Goal: Task Accomplishment & Management: Manage account settings

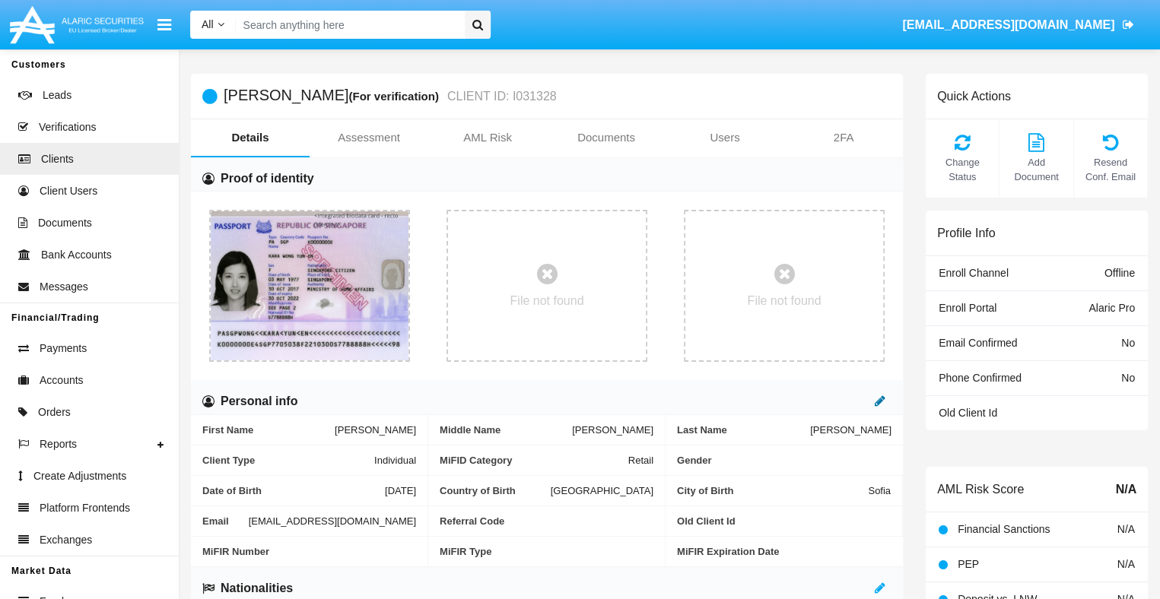
click at [879, 402] on icon at bounding box center [880, 401] width 11 height 12
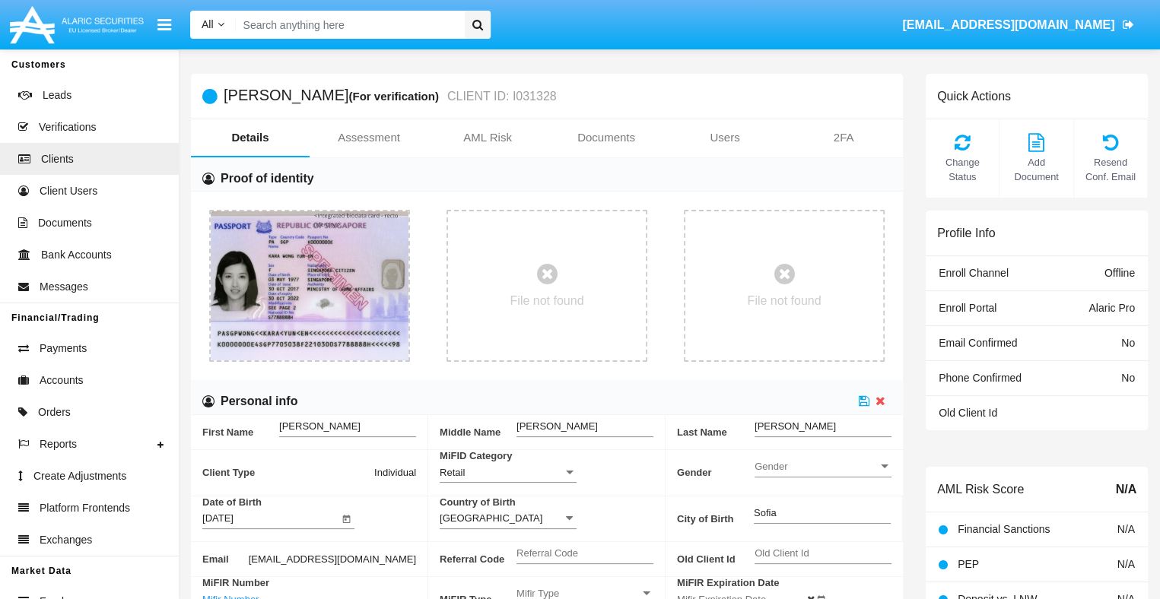
scroll to position [1, 0]
type input "!"$%&'()*+,-./:;\"
click at [864, 400] on icon at bounding box center [864, 400] width 11 height 12
type input "abcdefghijklmnopqrstuvwxyz"
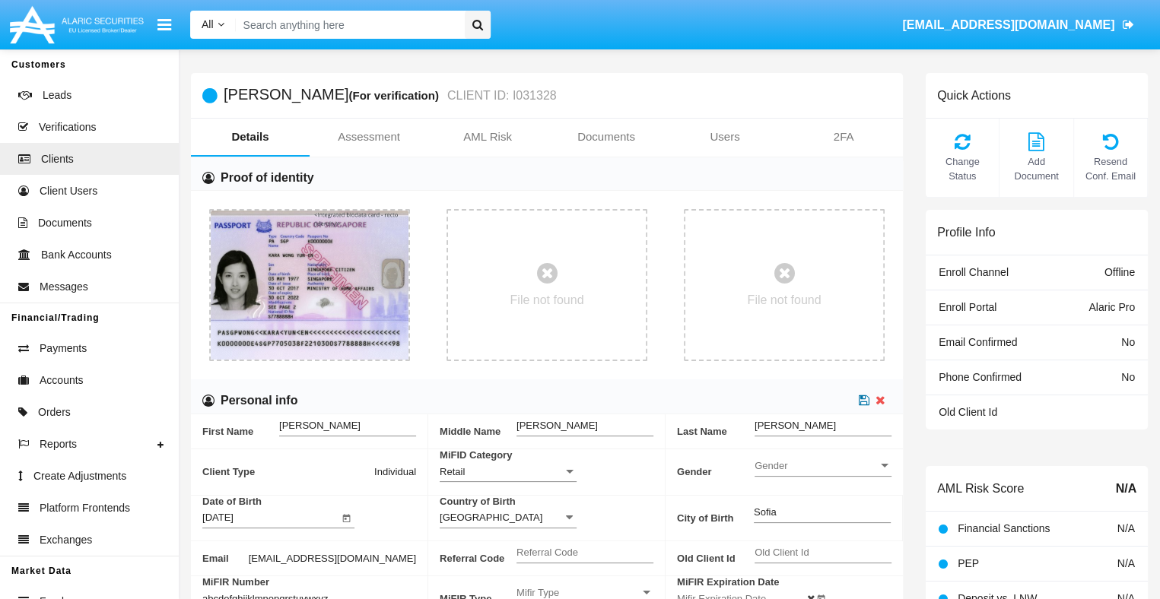
click at [864, 400] on icon at bounding box center [864, 400] width 11 height 12
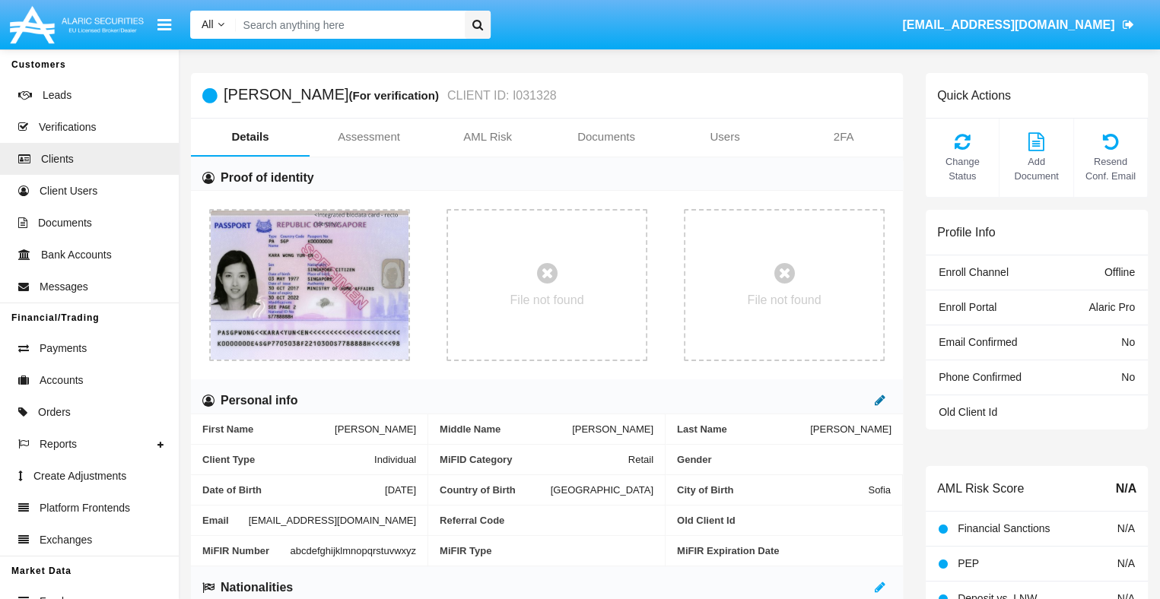
click at [879, 400] on icon at bounding box center [880, 400] width 11 height 12
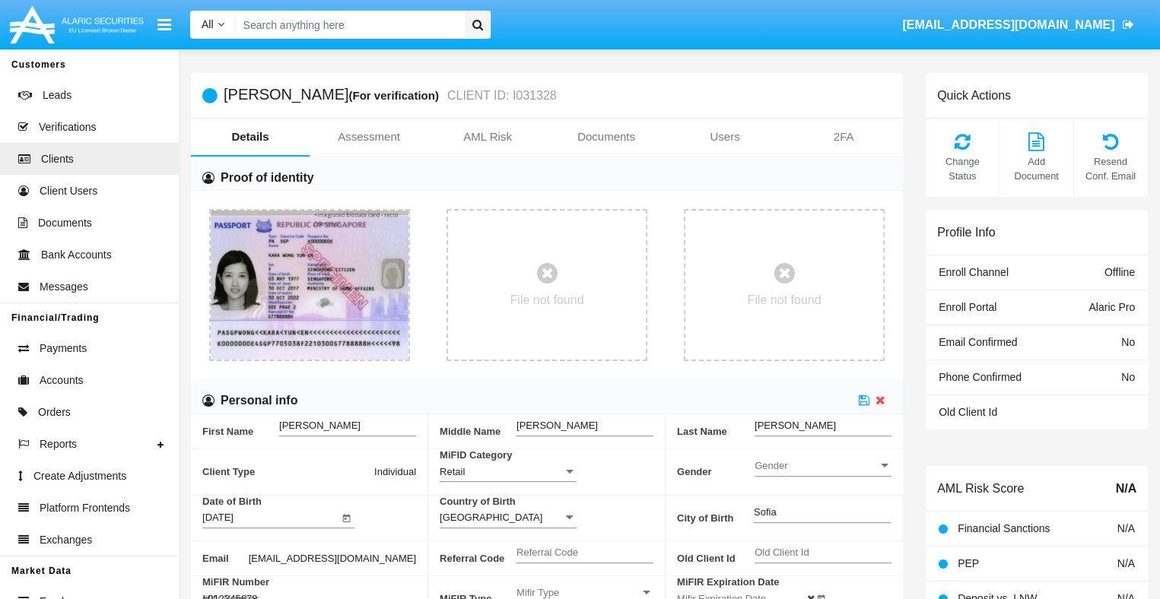
type input "#0123456789"
click at [864, 400] on icon at bounding box center [864, 400] width 11 height 12
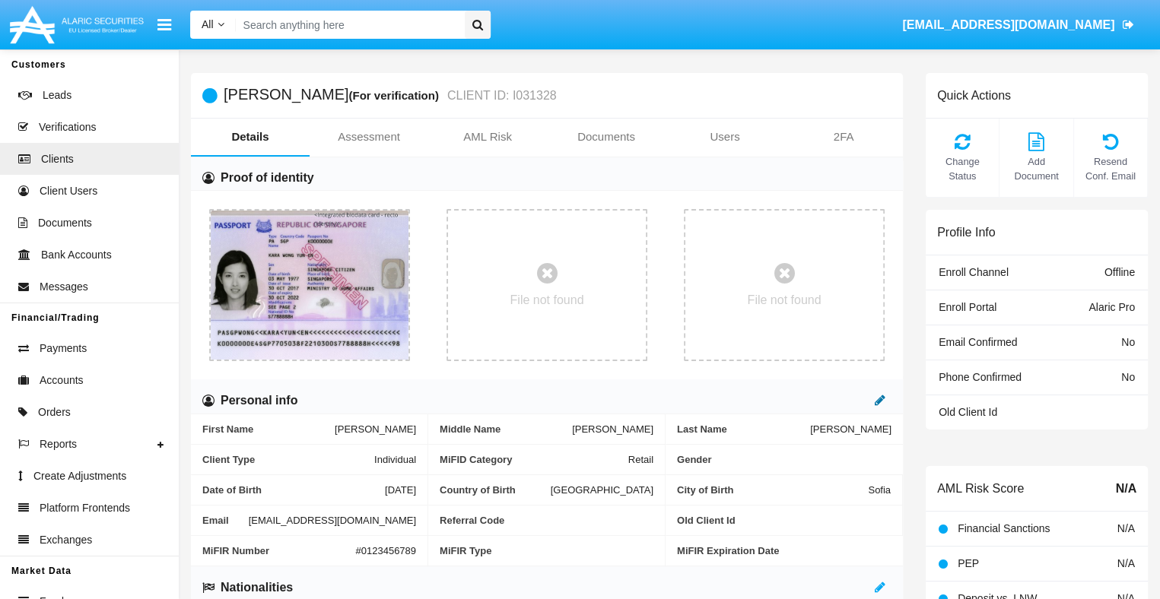
click at [879, 400] on icon at bounding box center [880, 400] width 11 height 12
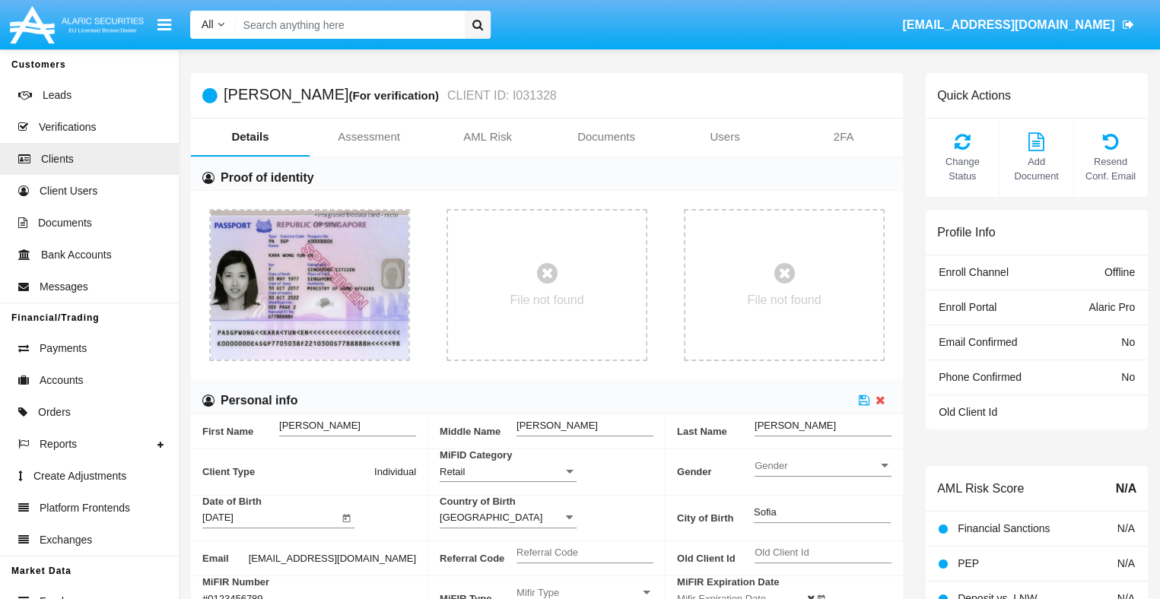
click at [339, 592] on input "#0123456789" at bounding box center [270, 598] width 137 height 13
click at [864, 400] on icon at bounding box center [864, 400] width 11 height 12
type input "abcdefghijklmnopqrstuvwxyz1234"
click at [864, 400] on icon at bounding box center [864, 400] width 11 height 12
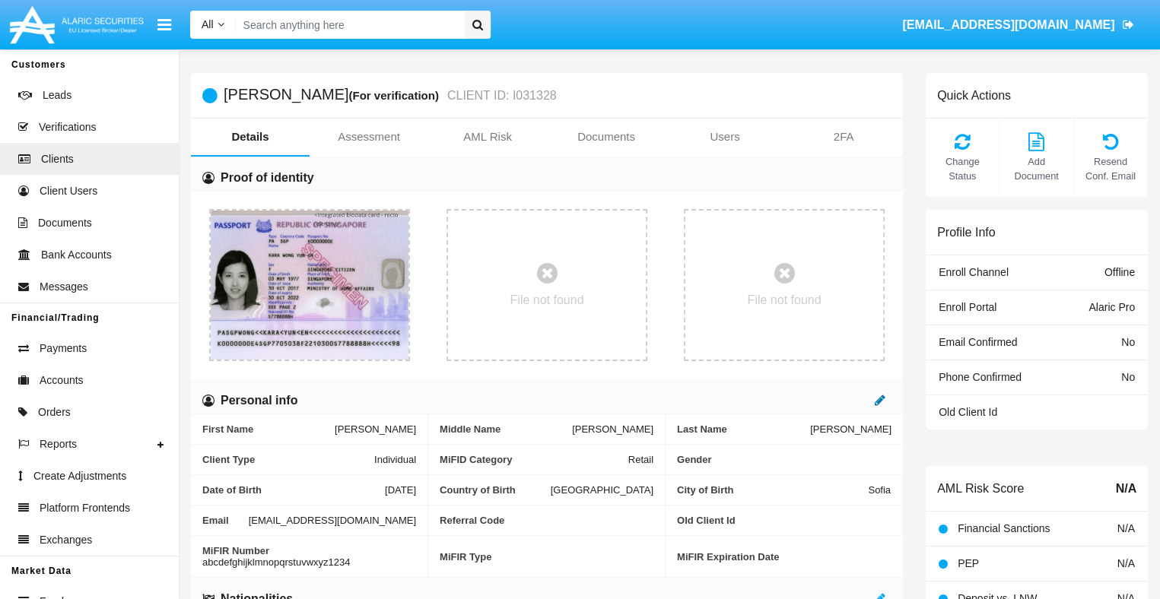
click at [879, 400] on icon at bounding box center [880, 400] width 11 height 12
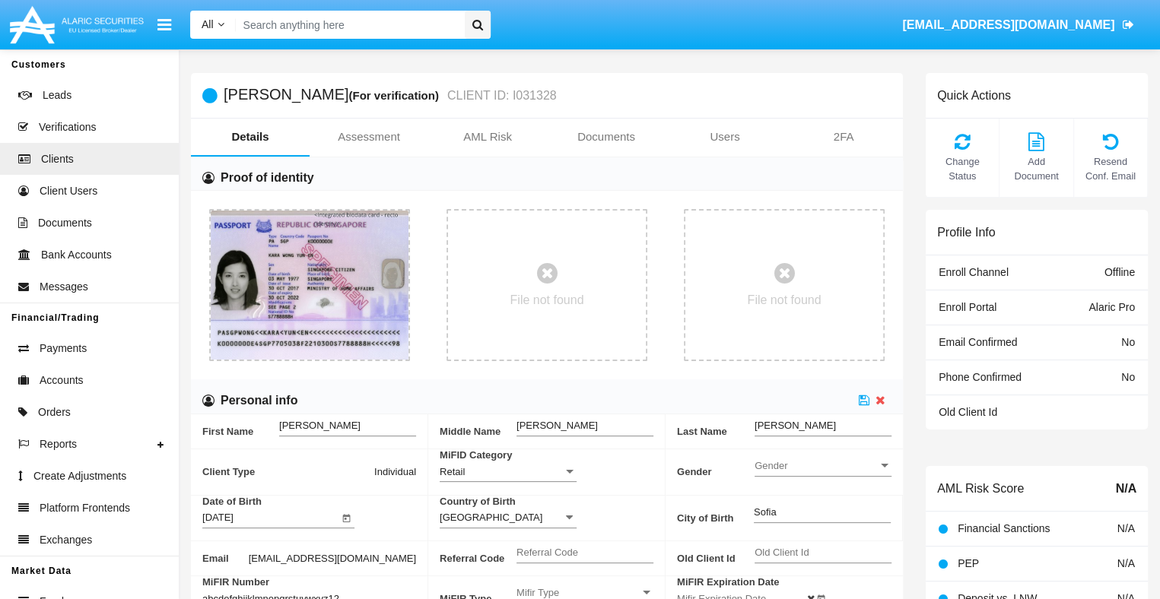
scroll to position [0, 16]
type input "abcdefghijklmnopqrstuvwxyz12345"
click at [864, 400] on icon at bounding box center [864, 400] width 11 height 12
type input "iHbYJSWhjCMevxAlSHI7"
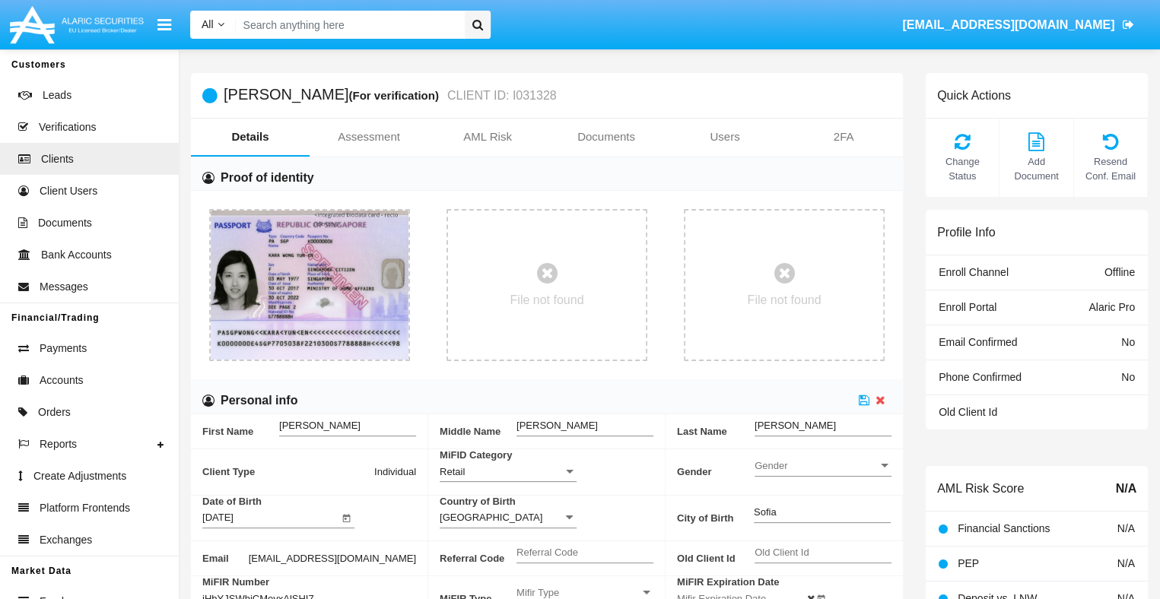
click at [585, 592] on span "Mifir Type" at bounding box center [577, 592] width 123 height 13
click at [585, 554] on span "CONCAT" at bounding box center [584, 555] width 137 height 30
click at [745, 596] on input "Mifir Expiration Date" at bounding box center [745, 598] width 137 height 13
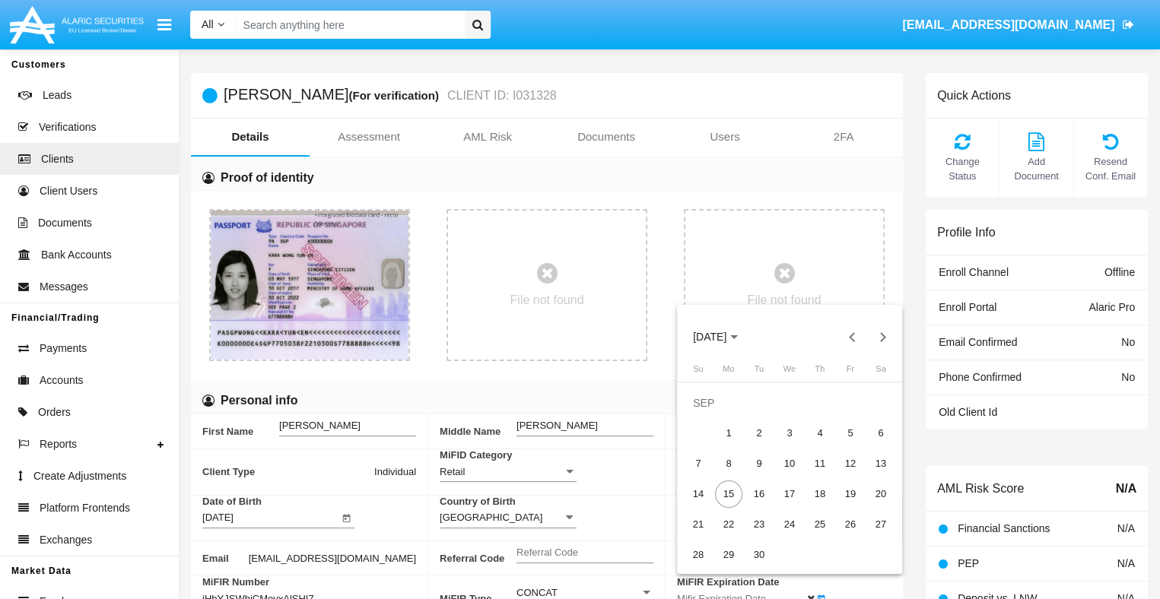
scroll to position [6, 0]
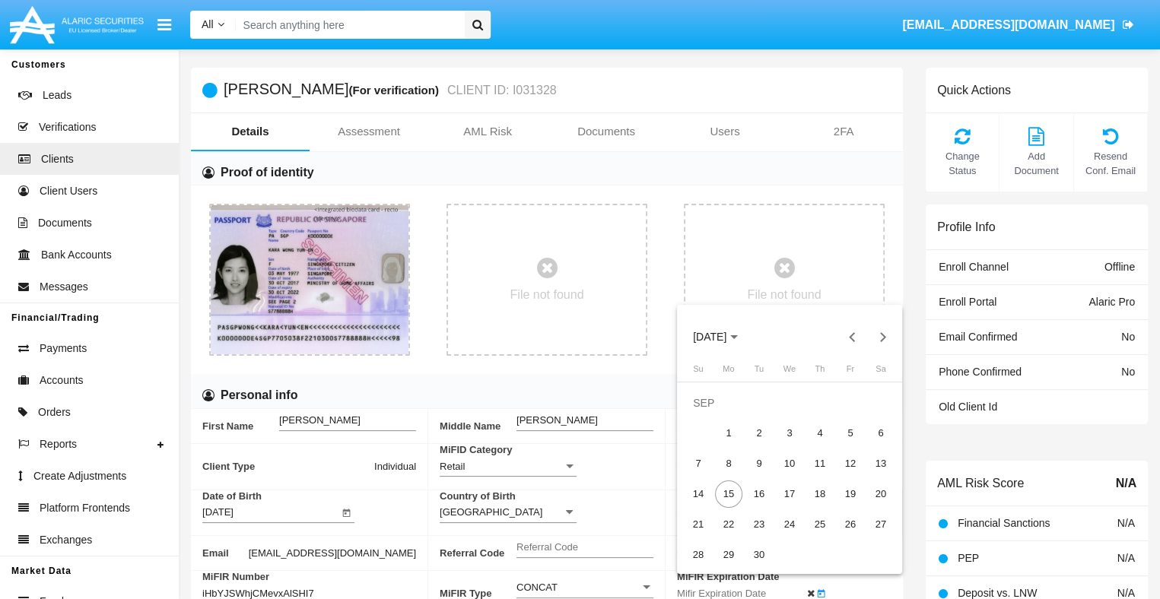
click at [720, 337] on span "SEP 2025" at bounding box center [709, 338] width 33 height 12
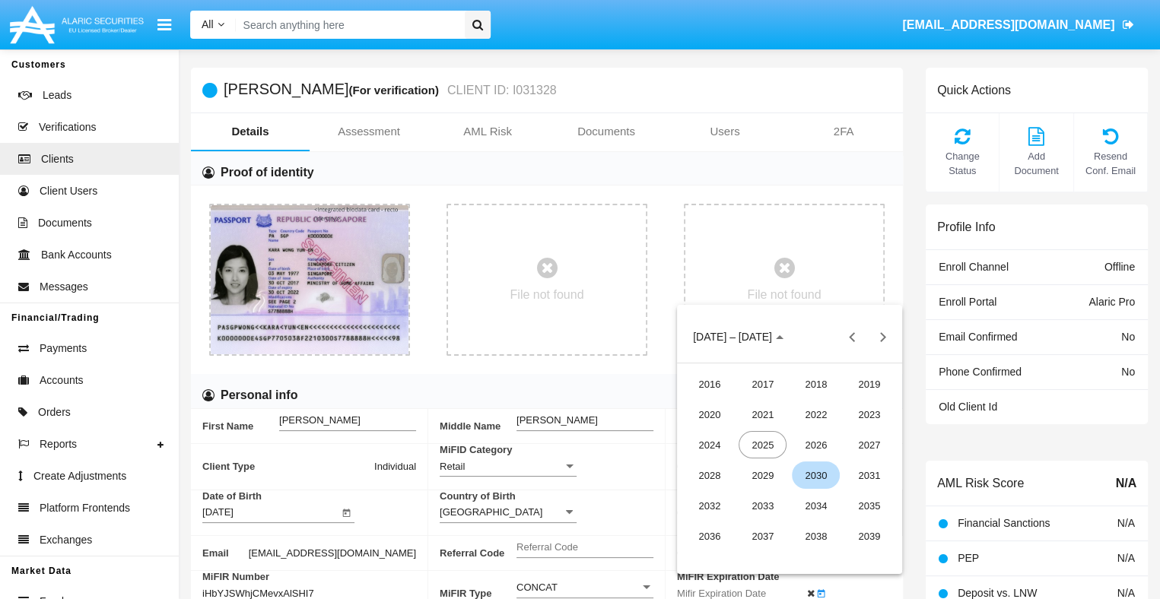
click at [815, 475] on div "2030" at bounding box center [816, 475] width 48 height 27
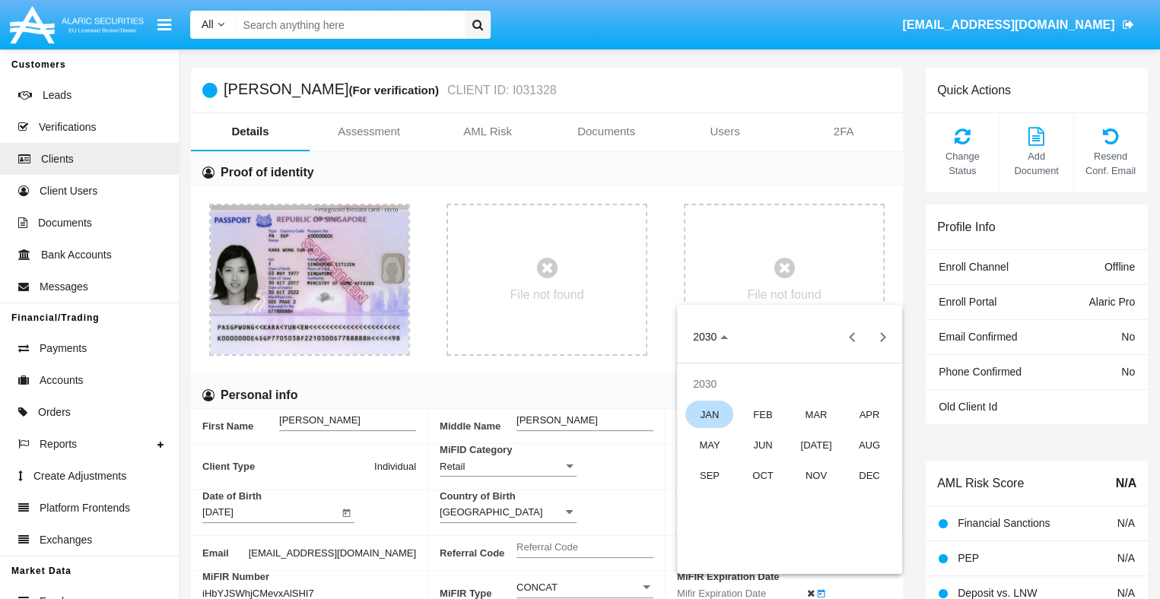
click at [709, 414] on div "JAN" at bounding box center [709, 414] width 48 height 27
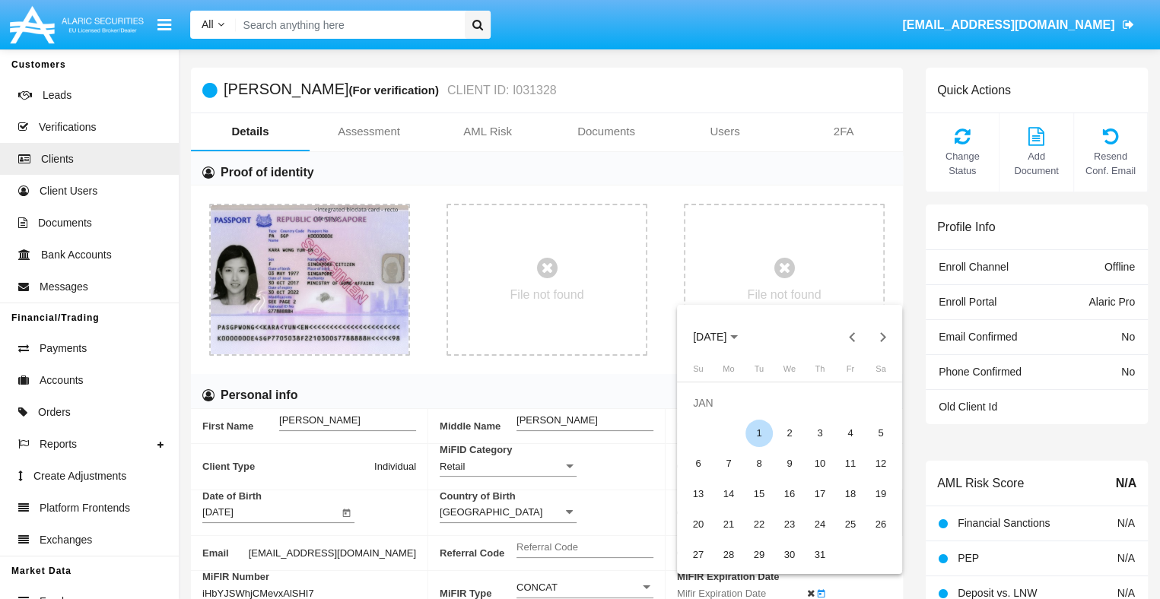
click at [758, 433] on div "1" at bounding box center [758, 433] width 27 height 27
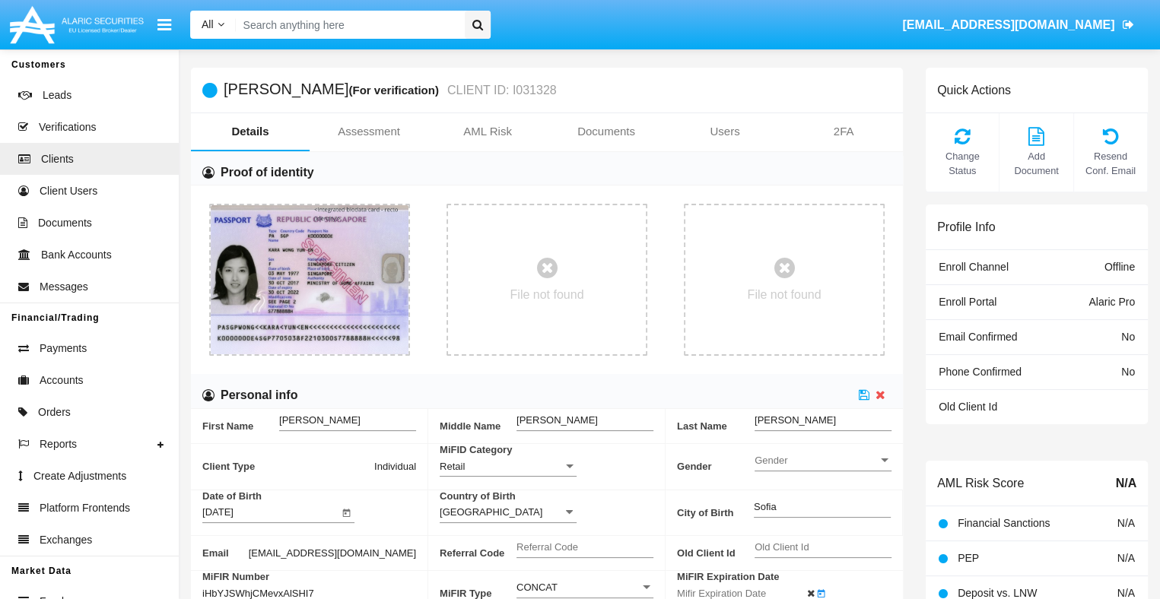
type input "01/01/30"
click at [864, 395] on icon at bounding box center [864, 395] width 11 height 12
